Goal: Information Seeking & Learning: Stay updated

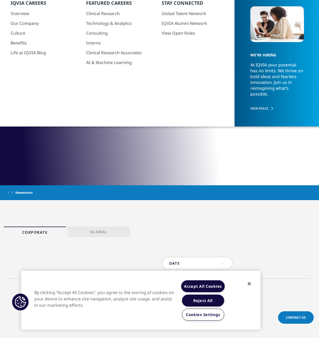
scroll to position [159, 0]
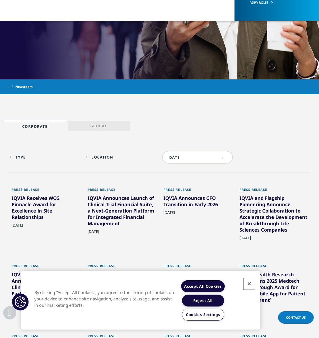
click at [248, 283] on button "Close" at bounding box center [250, 284] width 12 height 12
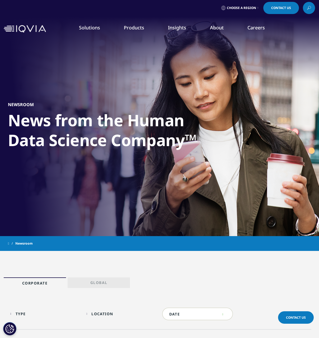
scroll to position [0, 0]
